Goal: Transaction & Acquisition: Register for event/course

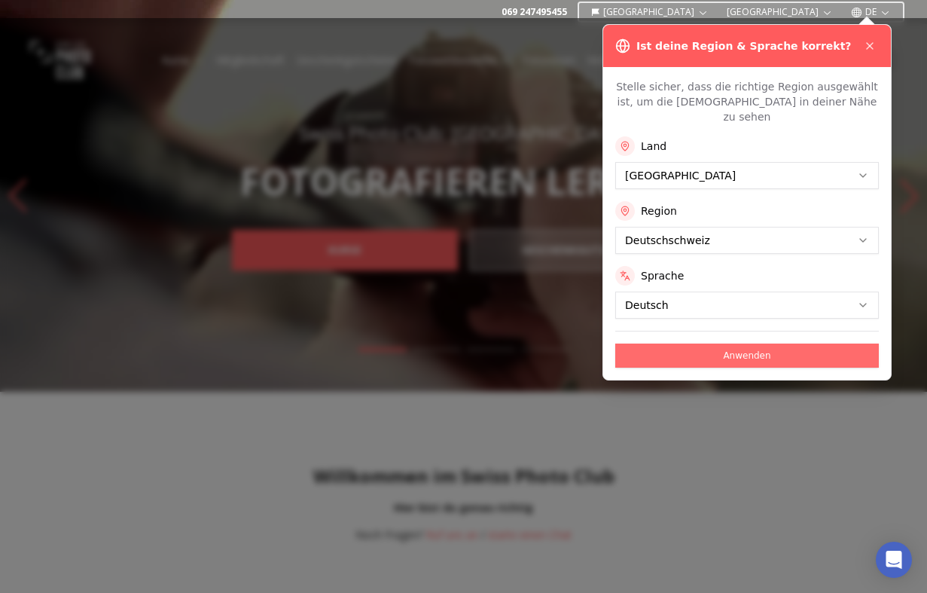
click at [741, 343] on button "Anwenden" at bounding box center [747, 355] width 264 height 24
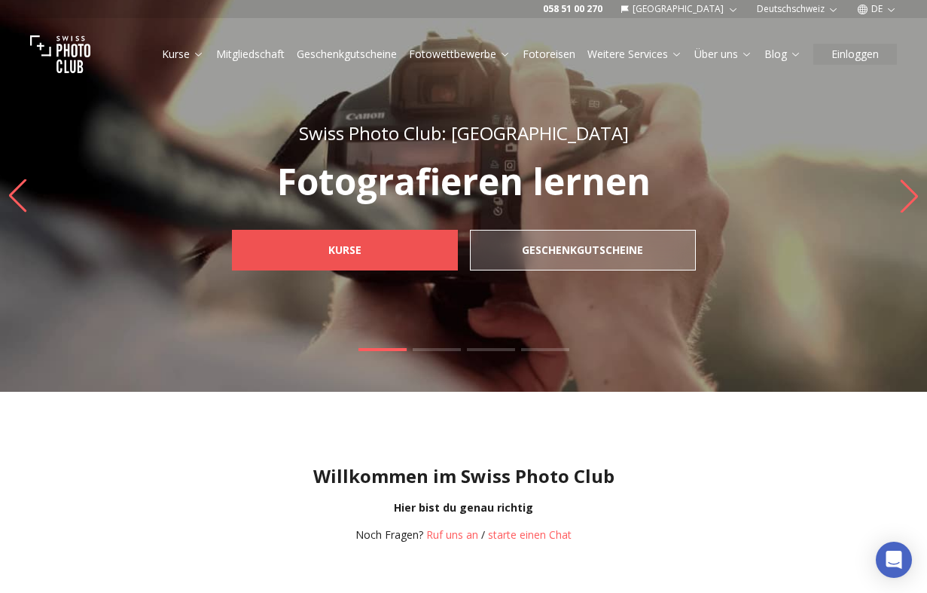
click at [351, 248] on b "Kurse" at bounding box center [344, 250] width 33 height 15
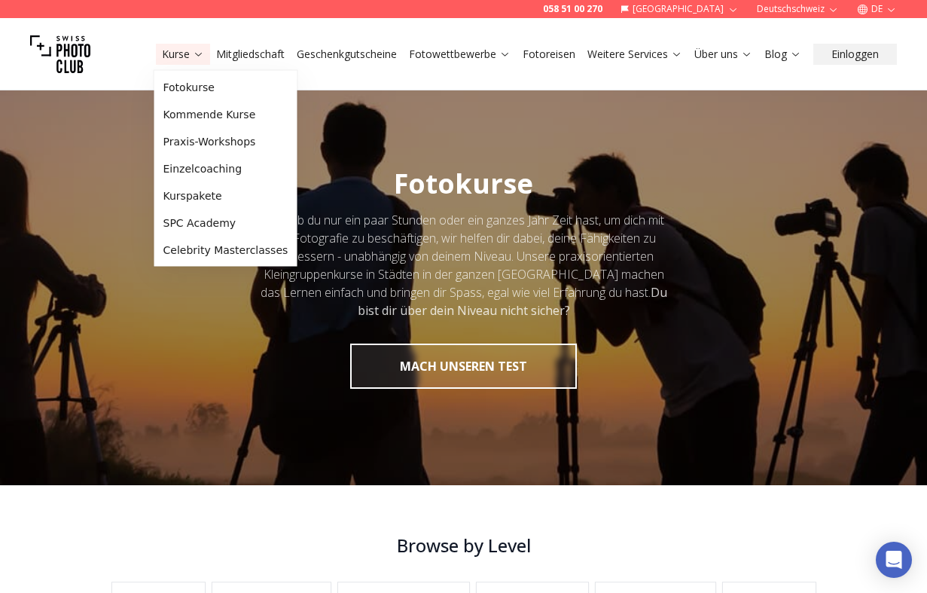
click at [173, 57] on link "Kurse" at bounding box center [183, 54] width 42 height 15
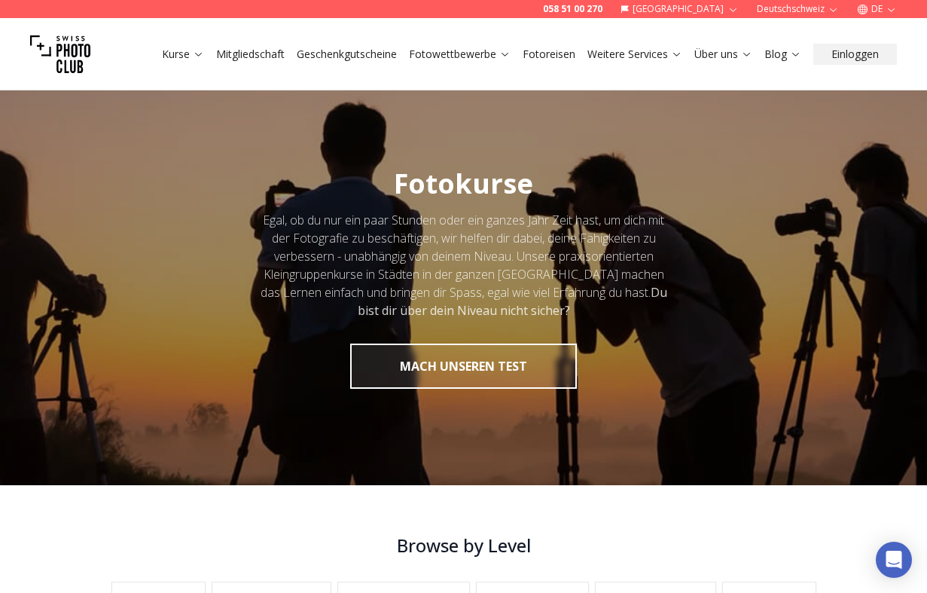
click at [197, 53] on icon at bounding box center [198, 53] width 11 height 11
click at [172, 58] on link "Kurse" at bounding box center [183, 54] width 42 height 15
click at [174, 55] on link "Kurse" at bounding box center [183, 54] width 42 height 15
click at [173, 55] on link "Kurse" at bounding box center [183, 54] width 42 height 15
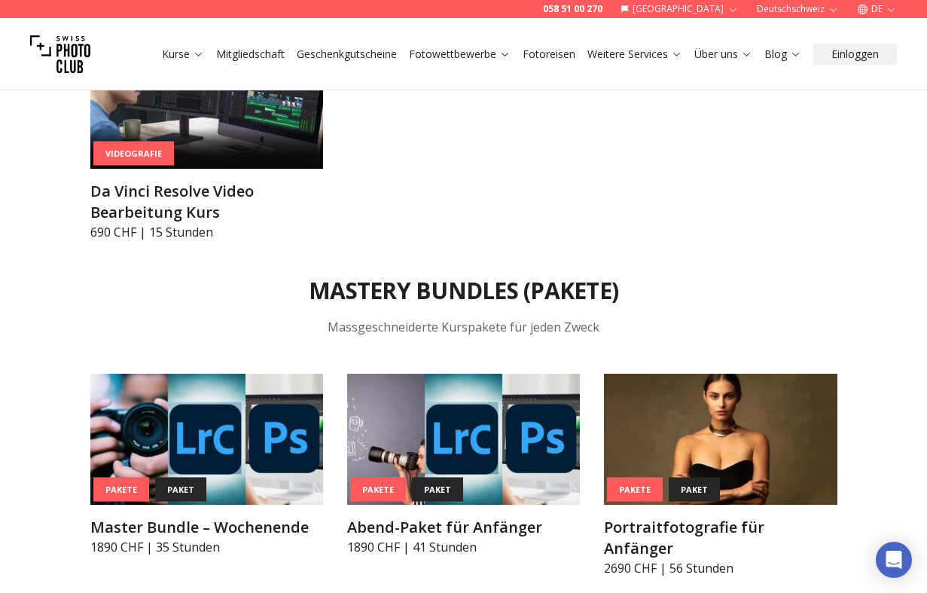
scroll to position [5315, 0]
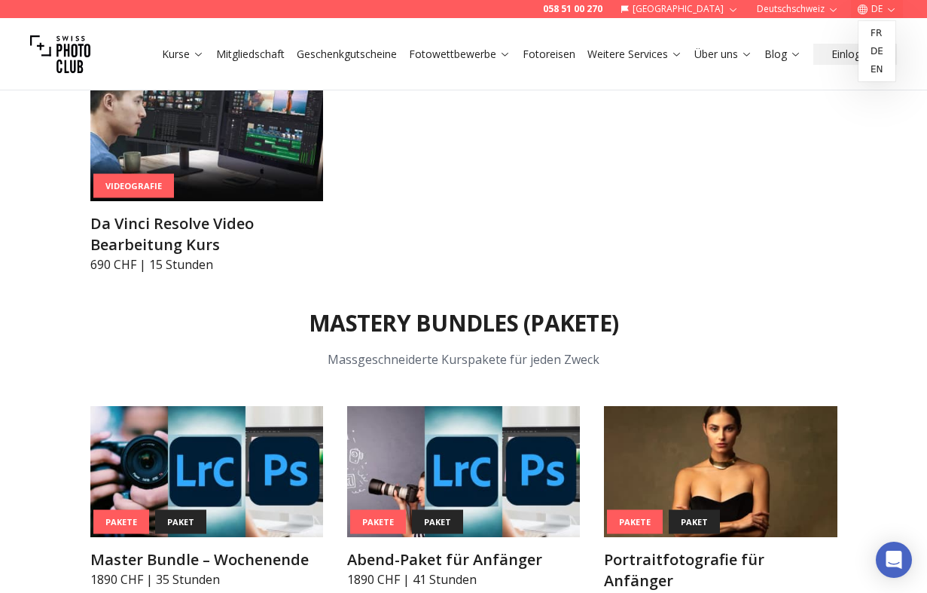
click at [880, 9] on button "DE" at bounding box center [877, 9] width 52 height 18
click at [868, 51] on link "de" at bounding box center [877, 51] width 31 height 18
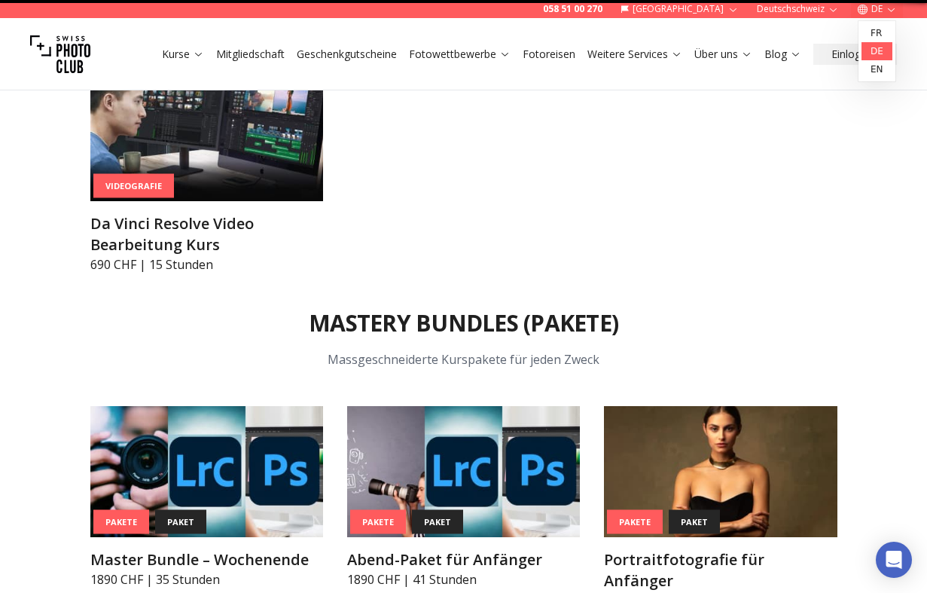
scroll to position [0, 0]
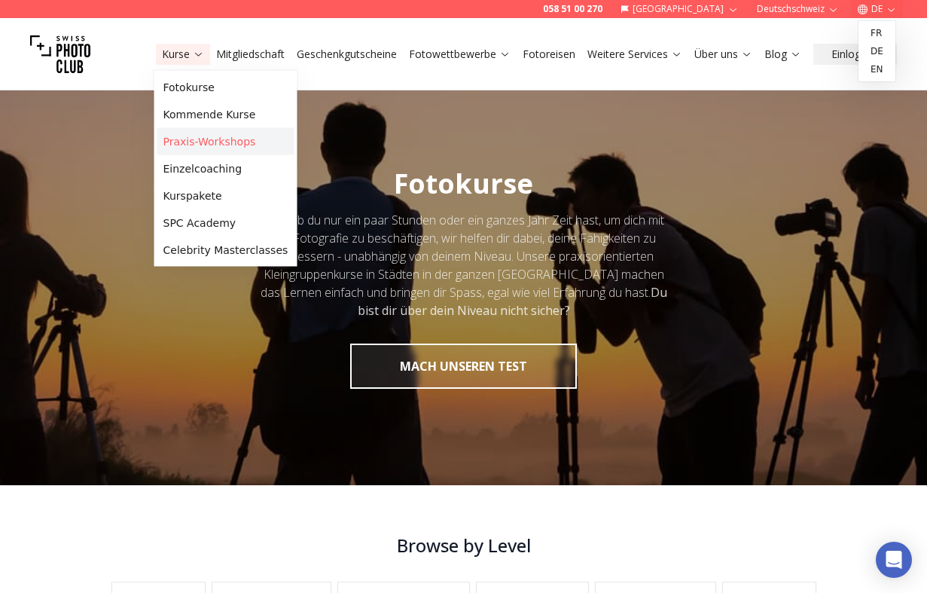
click at [197, 136] on link "Praxis-Workshops" at bounding box center [225, 141] width 137 height 27
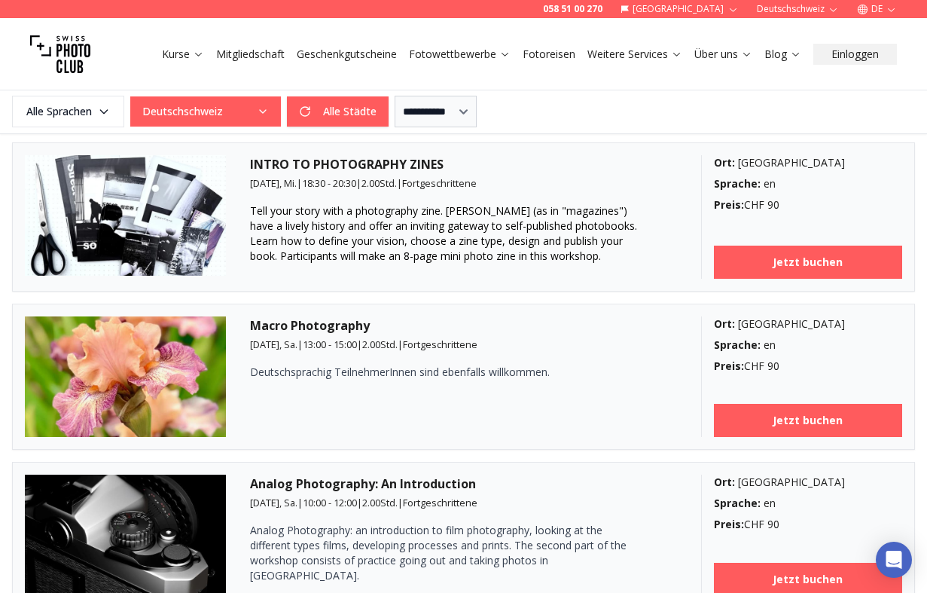
scroll to position [413, 0]
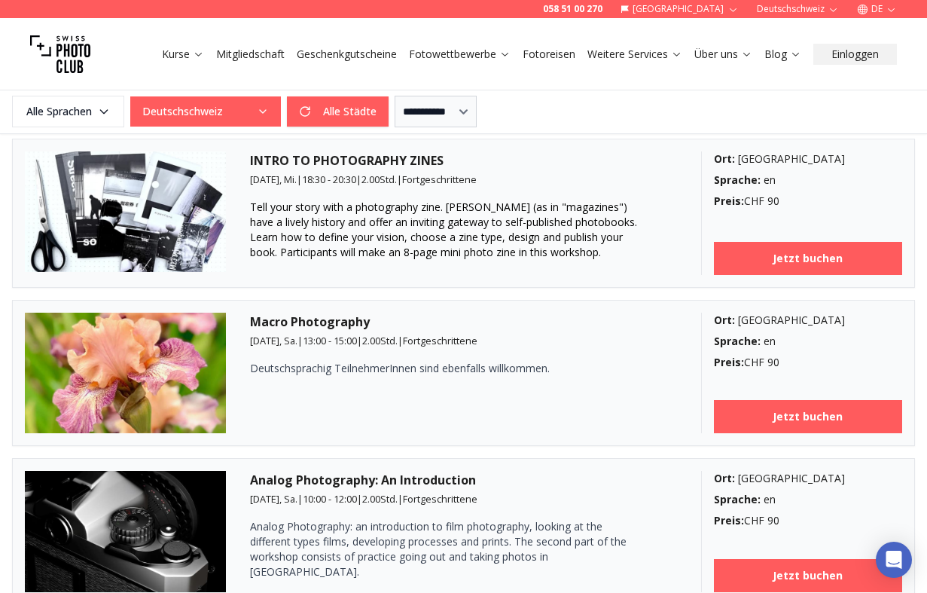
click at [380, 245] on span "Tell your story with a photography zine. [PERSON_NAME] (as in "magazines") have…" at bounding box center [443, 230] width 387 height 60
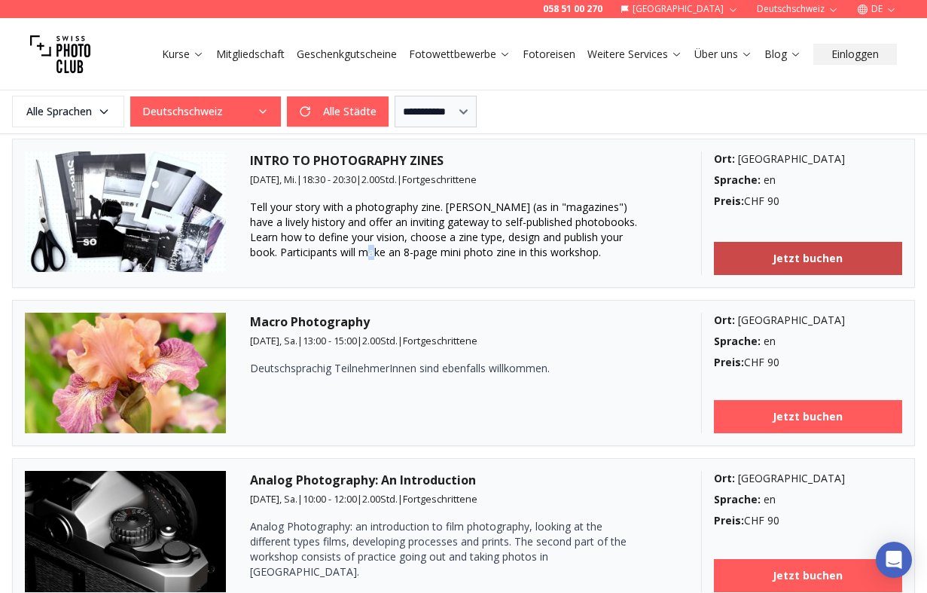
click at [770, 255] on link "Jetzt buchen" at bounding box center [808, 258] width 188 height 33
